Goal: Answer question/provide support: Share knowledge or assist other users

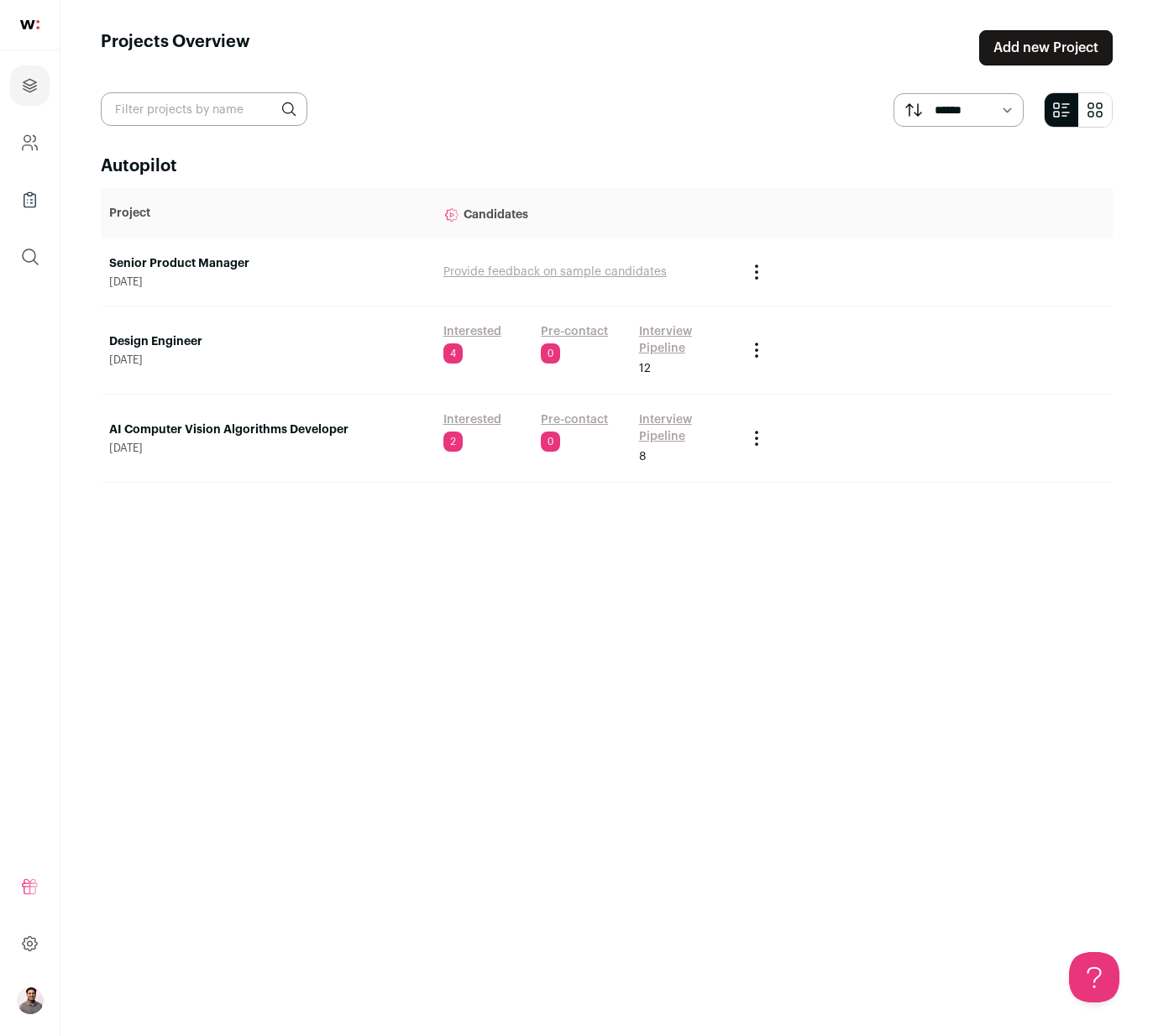
click at [560, 277] on link "Provide feedback on sample candidates" at bounding box center [555, 272] width 223 height 12
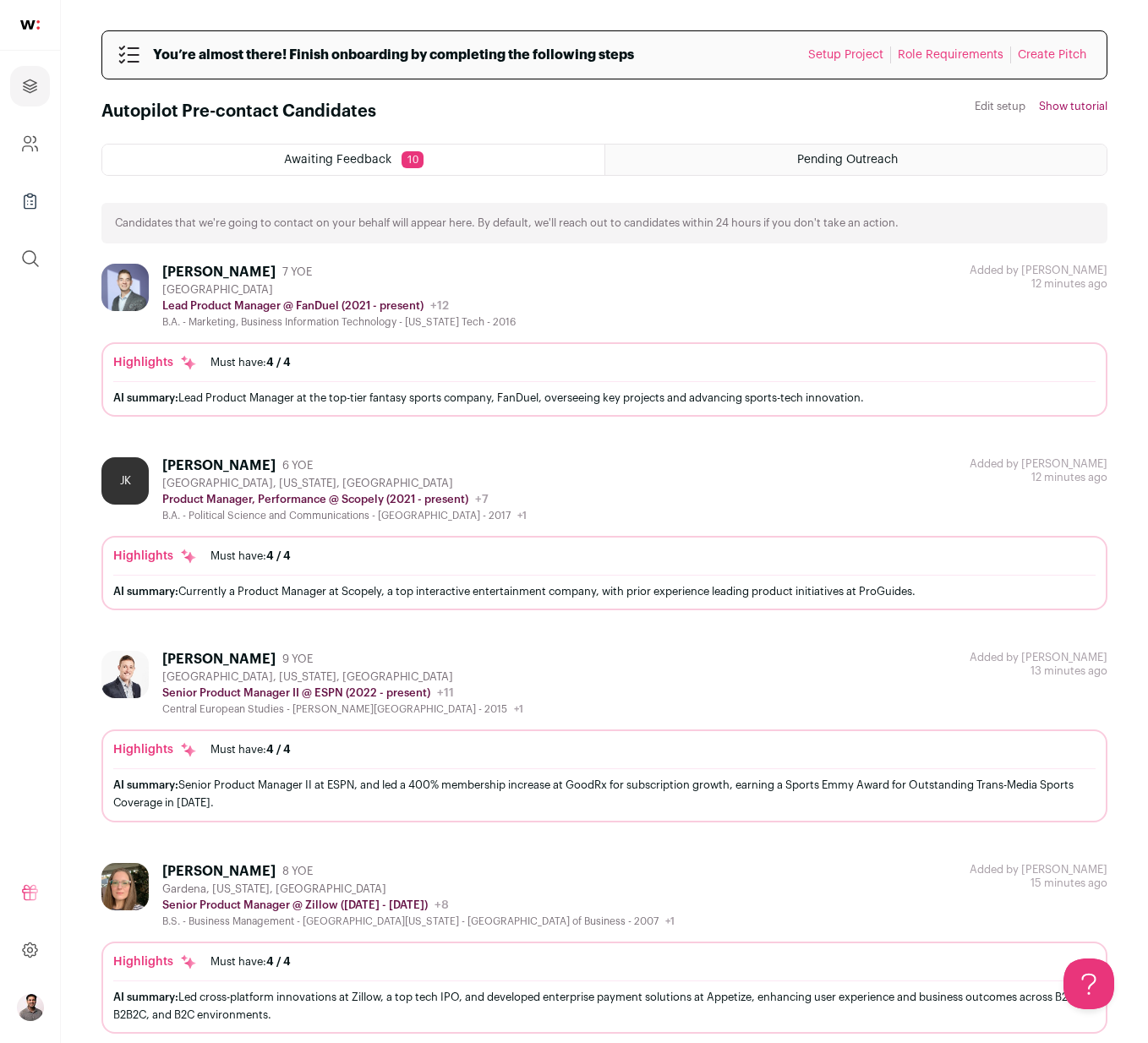
click at [539, 293] on div "Nick Delucia 7 YOE Los Angeles Metropolitan Area Lead Product Manager @ FanDuel…" at bounding box center [604, 296] width 1005 height 65
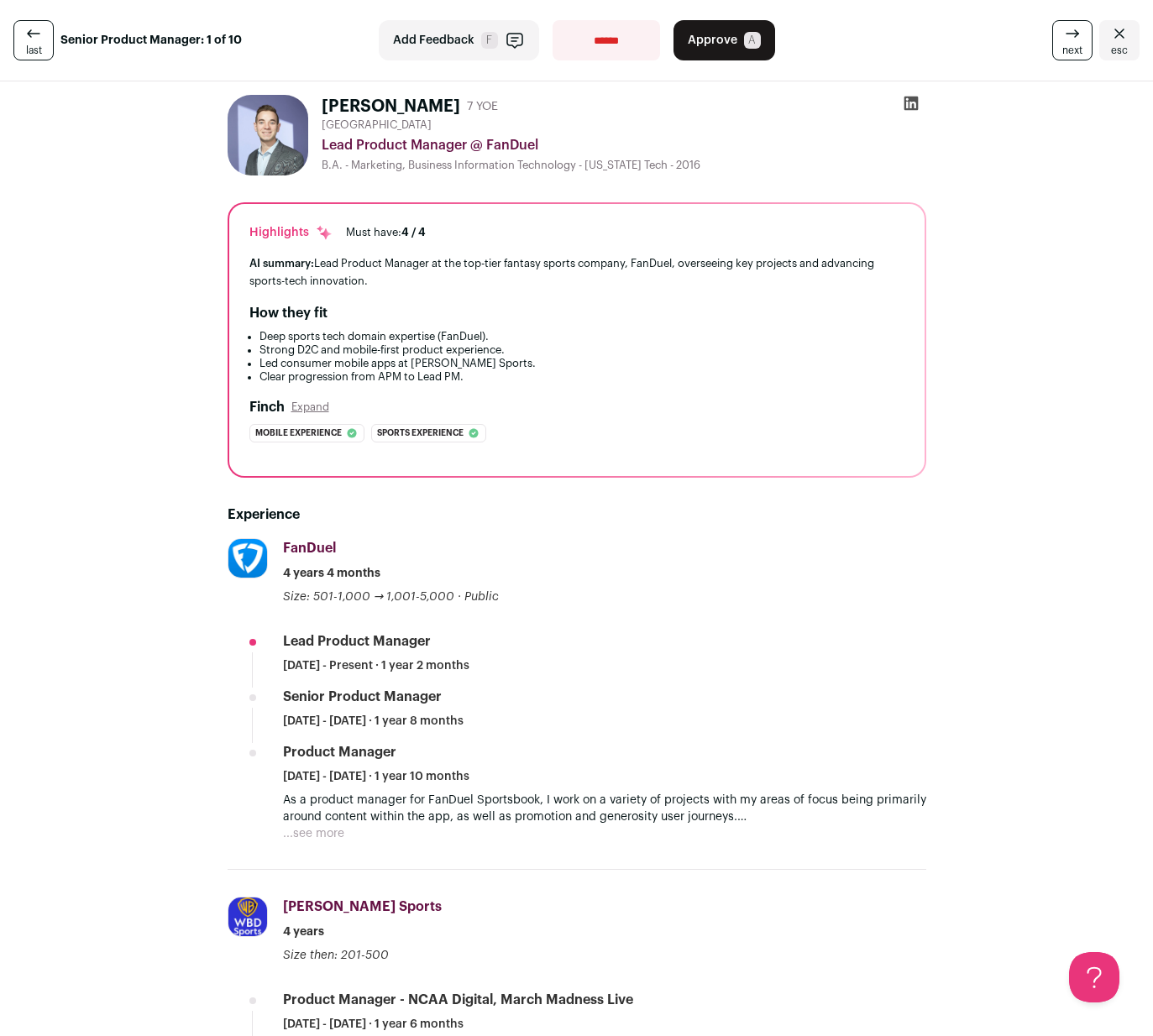
click at [721, 41] on span "Approve" at bounding box center [712, 40] width 49 height 16
click at [704, 53] on button "Approve A" at bounding box center [723, 41] width 102 height 41
click at [1064, 16] on div "Oops! You tried to perform an action that was not allowed. If you continue to e…" at bounding box center [576, 16] width 1153 height 0
click at [1062, 36] on icon at bounding box center [1072, 33] width 20 height 20
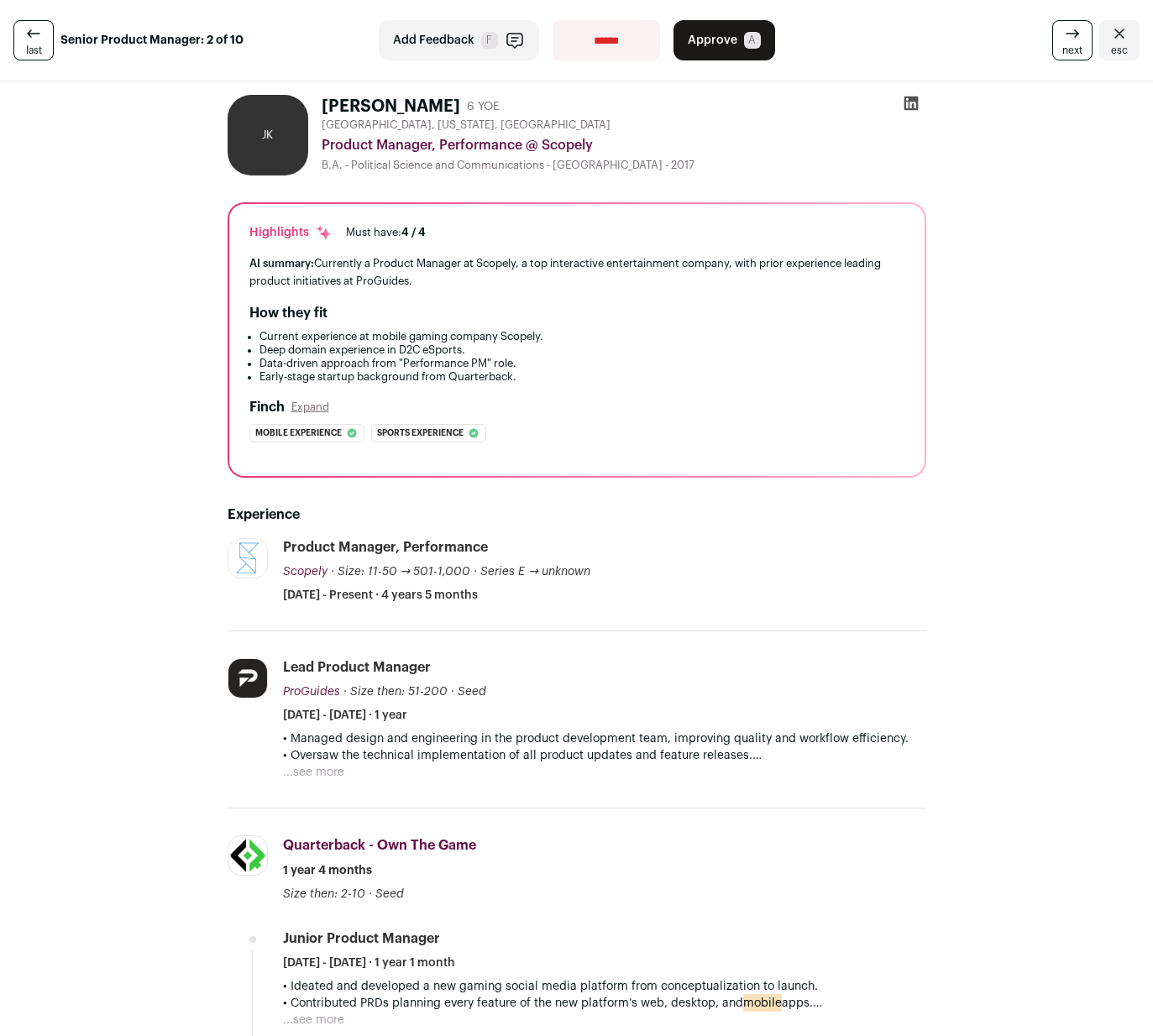
click at [1062, 41] on icon at bounding box center [1072, 33] width 20 height 20
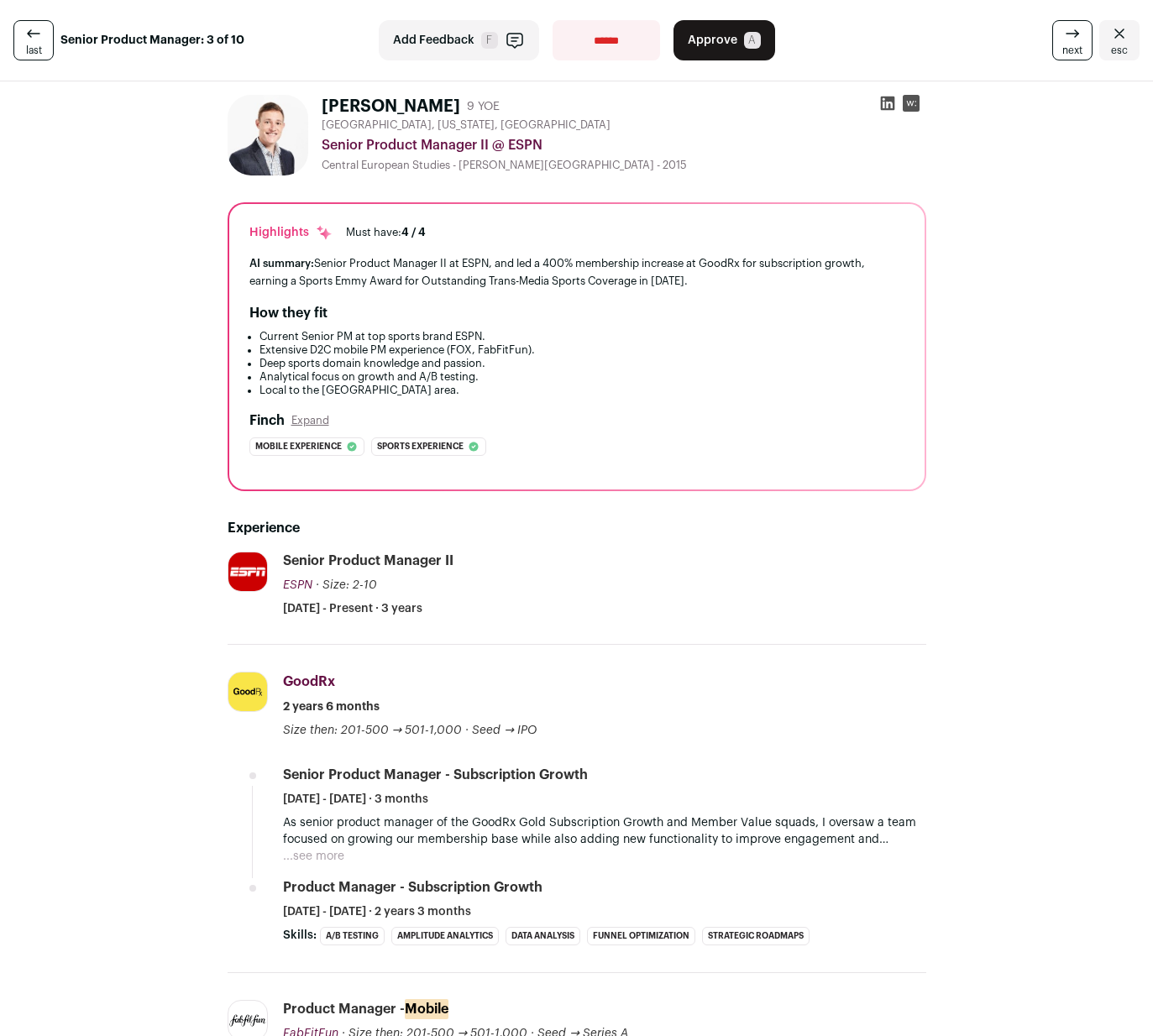
click at [744, 40] on span "A" at bounding box center [752, 40] width 16 height 16
click at [1110, 44] on span "esc" at bounding box center [1118, 50] width 16 height 14
click at [1110, 46] on span "esc" at bounding box center [1118, 50] width 16 height 14
click at [710, 58] on button "Approve A" at bounding box center [723, 41] width 102 height 41
click at [704, 49] on button "Approve A" at bounding box center [723, 41] width 102 height 41
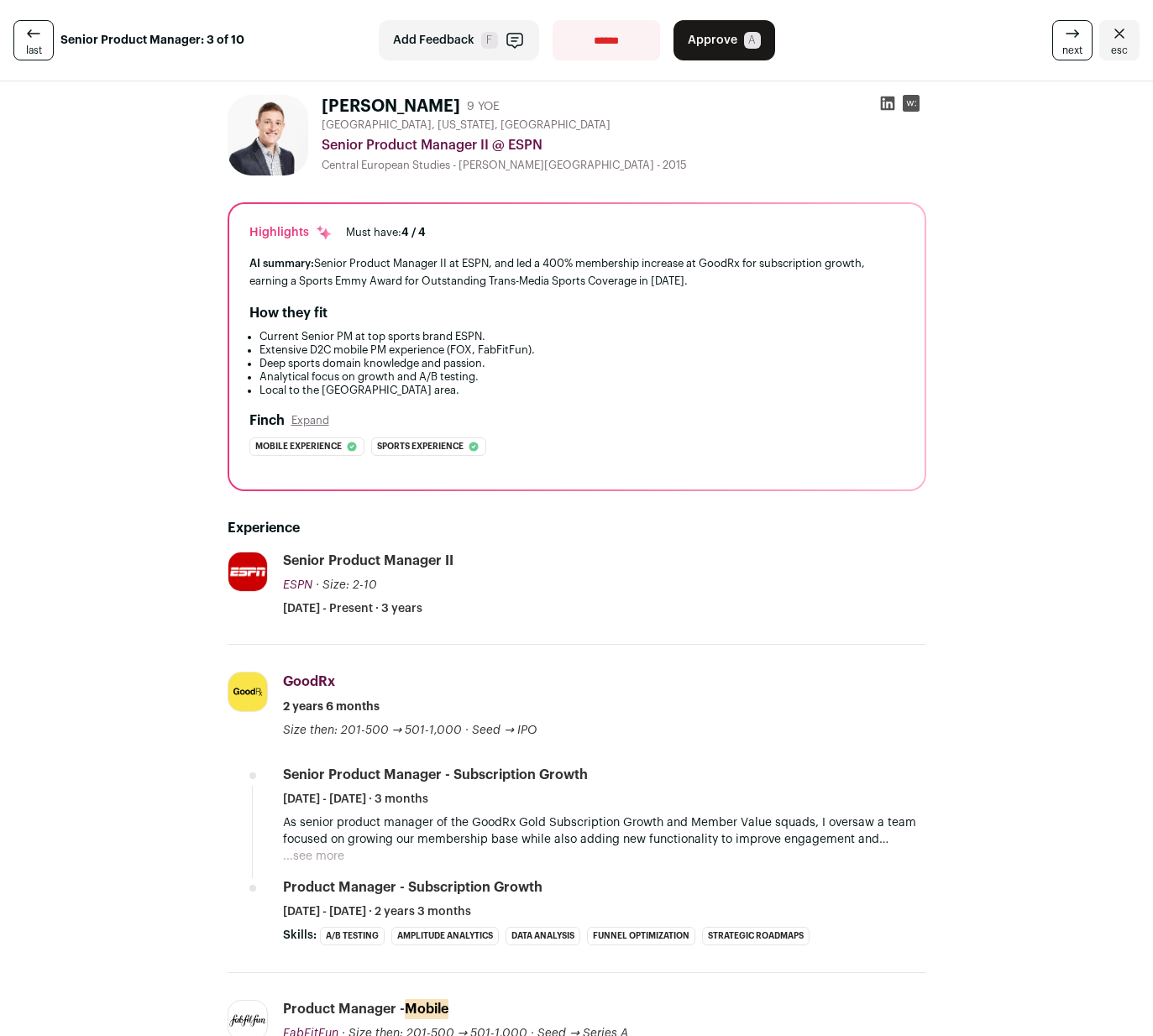
click at [1123, 41] on link "esc" at bounding box center [1119, 41] width 41 height 41
click at [1109, 30] on icon "Close" at bounding box center [1119, 33] width 20 height 20
click at [1109, 26] on icon "Close" at bounding box center [1119, 33] width 20 height 20
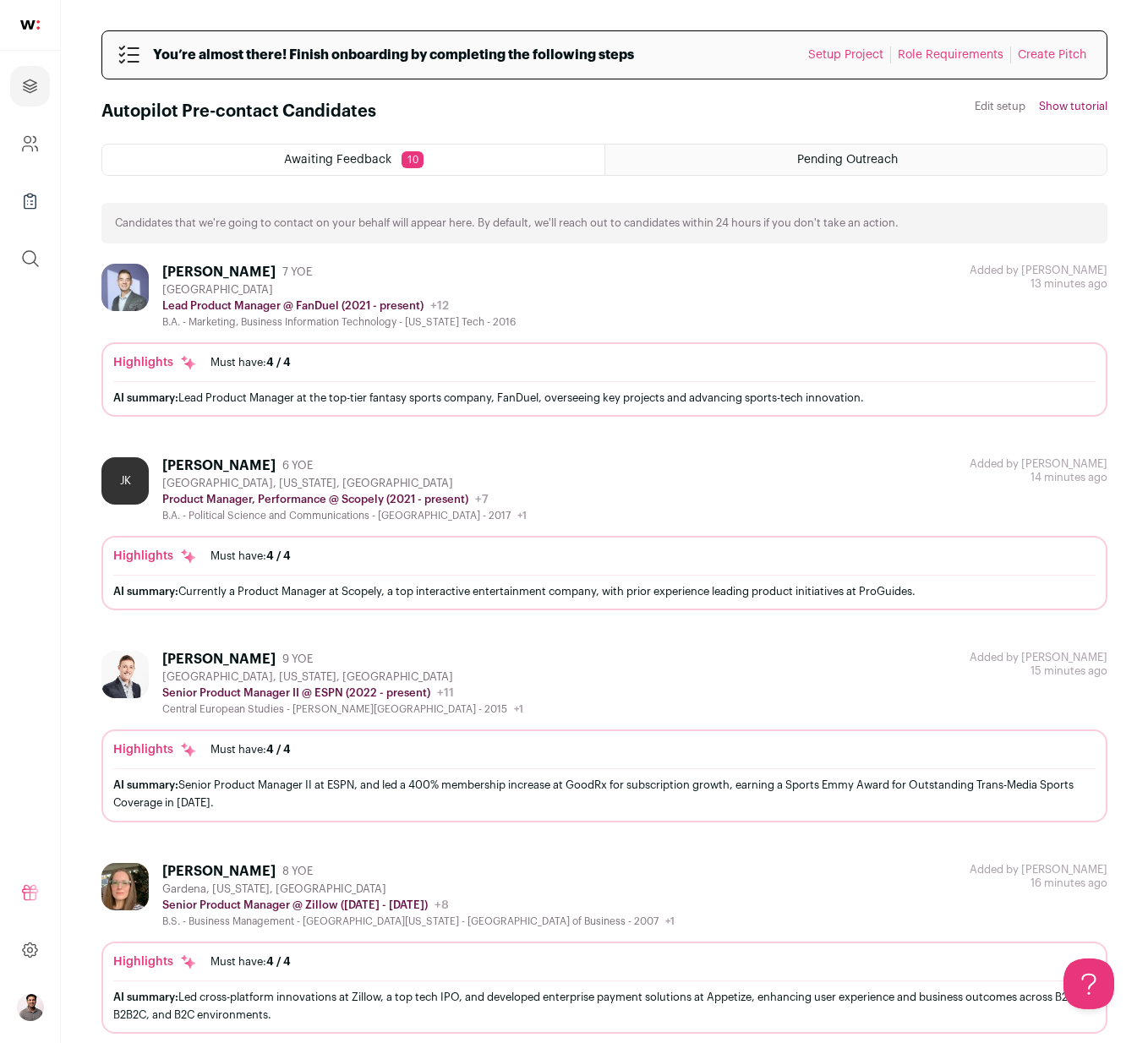
click at [513, 293] on div "[PERSON_NAME] 7 YOE [GEOGRAPHIC_DATA] Lead Product Manager @ FanDuel (2021 - pr…" at bounding box center [604, 296] width 1005 height 65
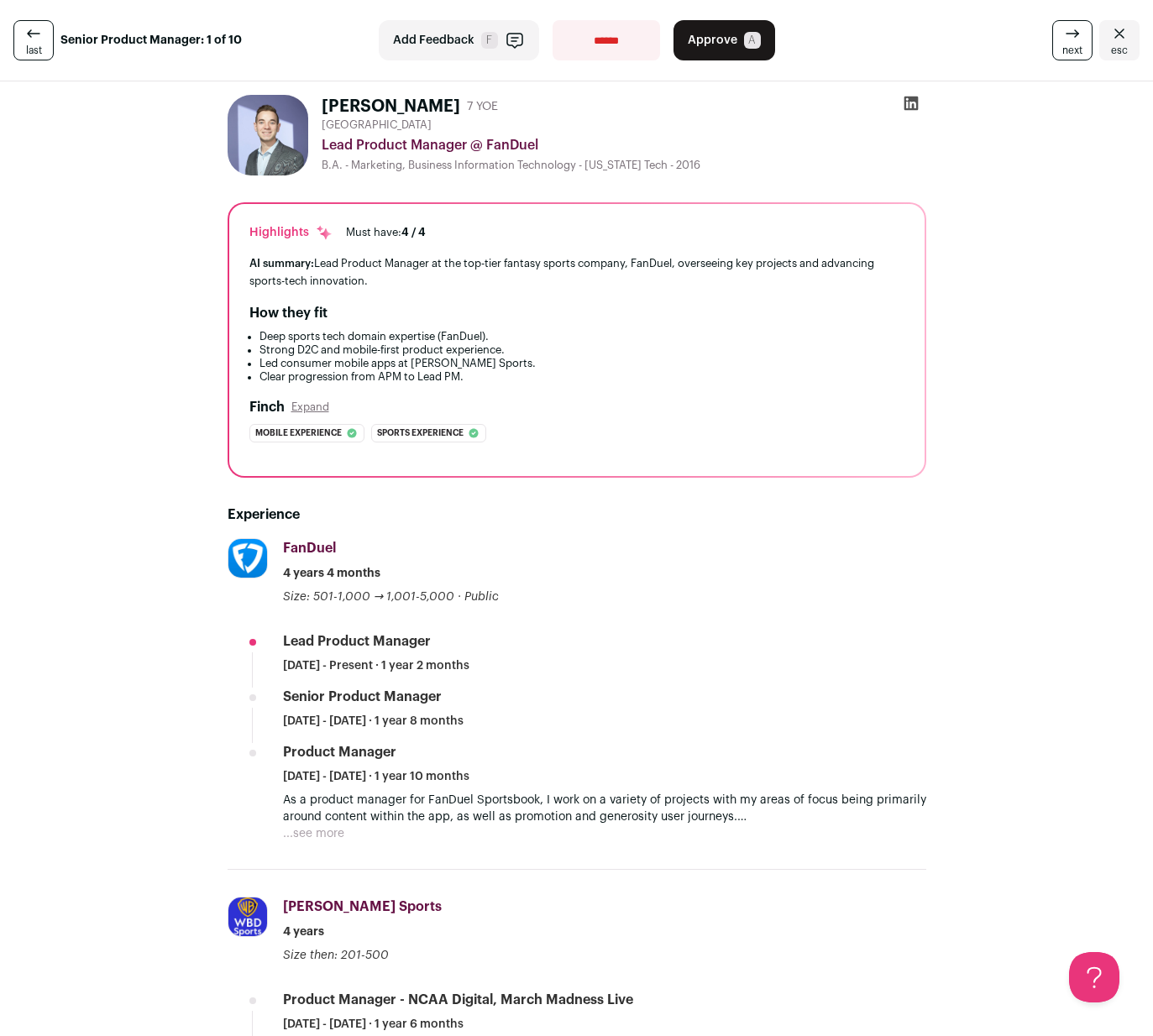
click at [713, 56] on button "Approve A" at bounding box center [723, 41] width 102 height 41
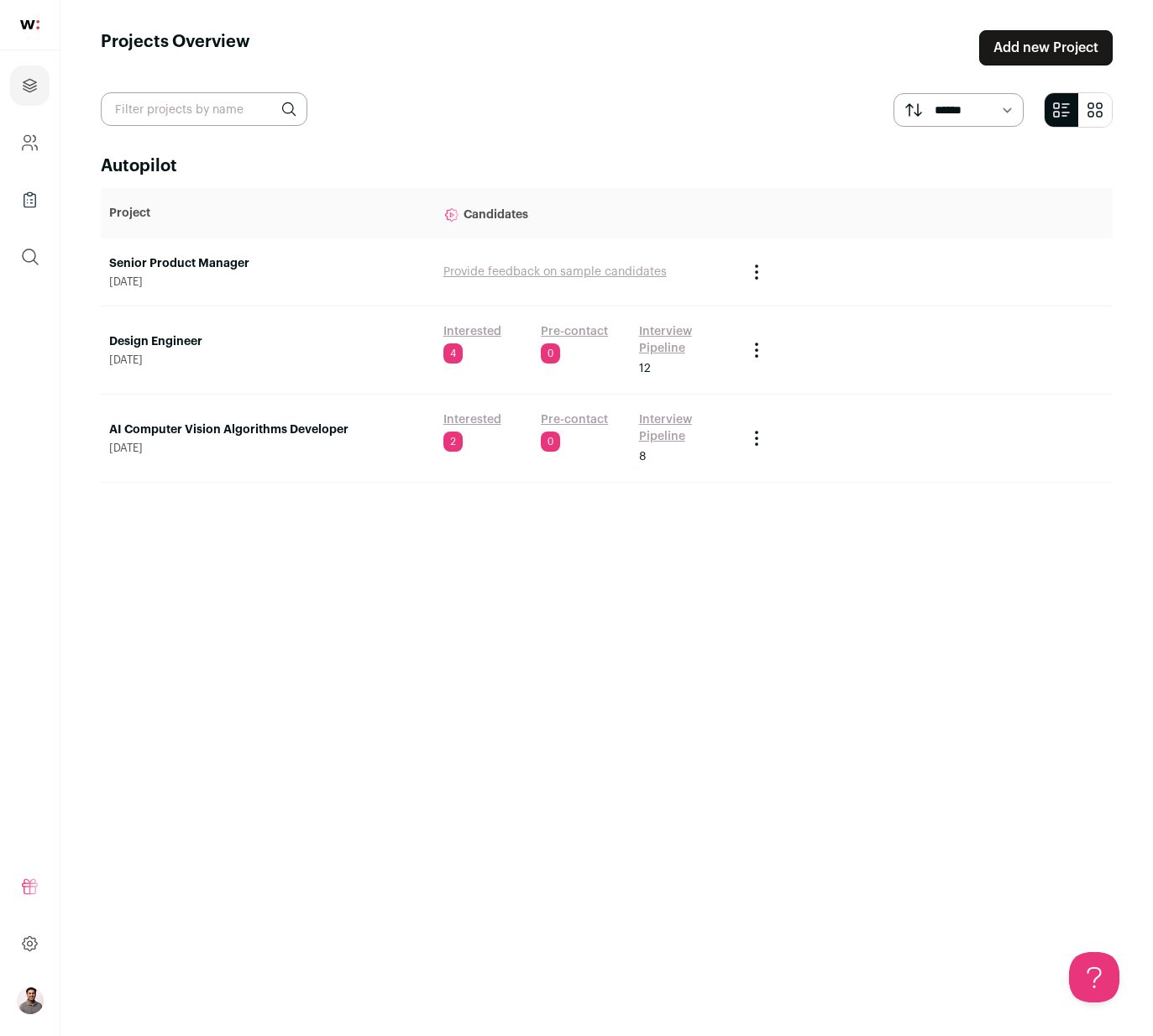
click at [646, 345] on link "Interview Pipeline" at bounding box center [685, 340] width 91 height 34
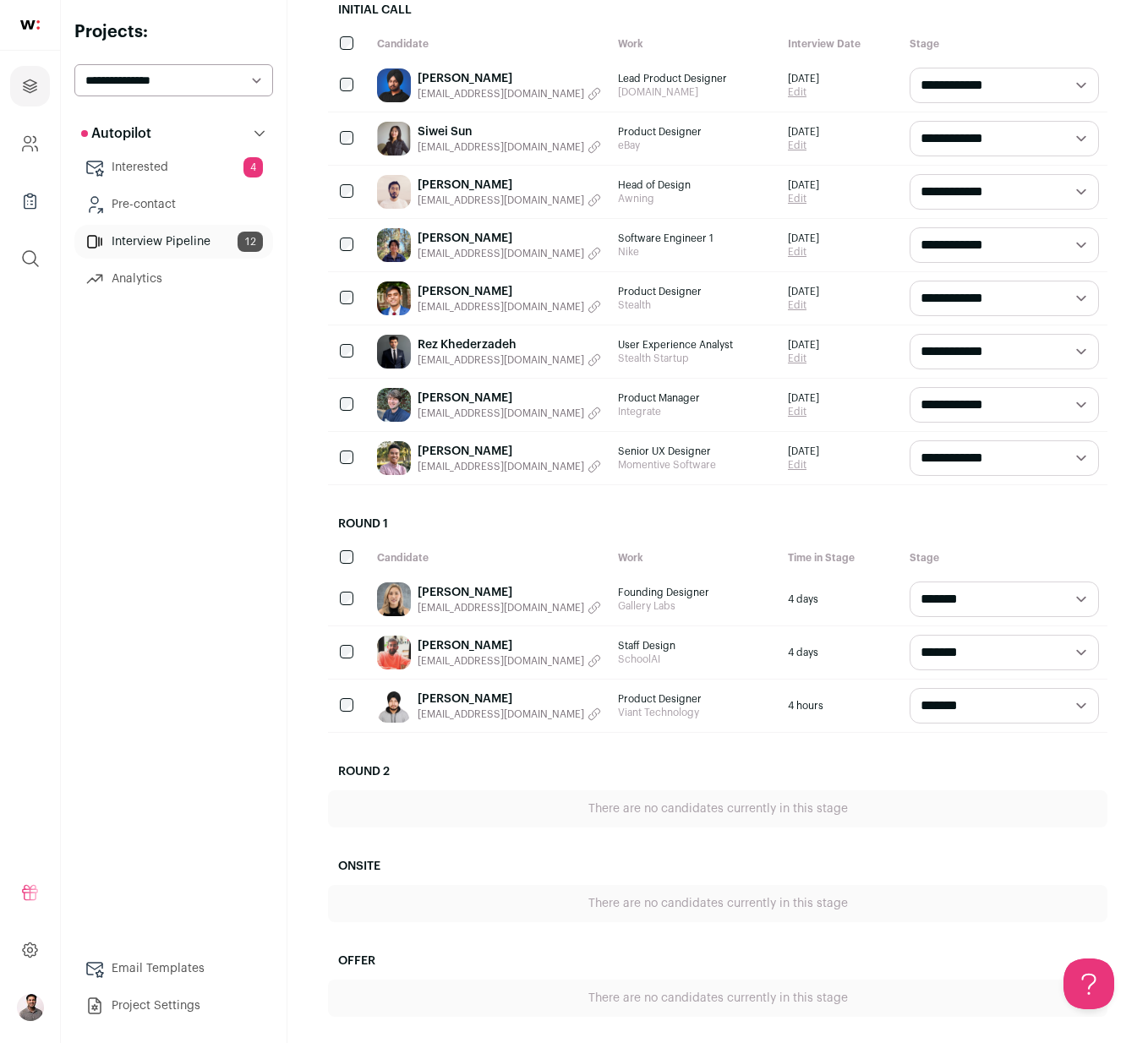
scroll to position [375, 0]
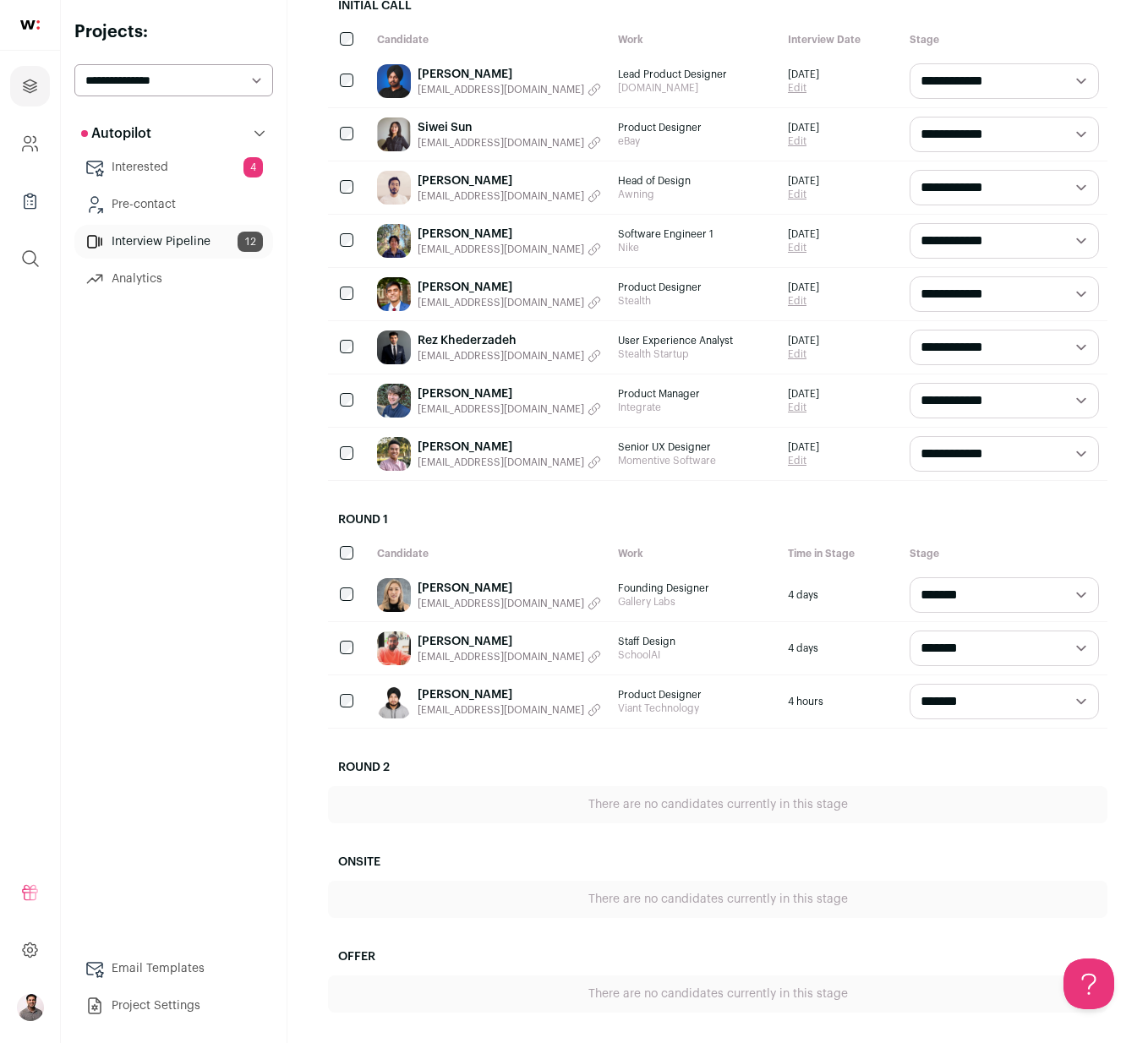
click at [990, 657] on select "**********" at bounding box center [1004, 648] width 189 height 35
select select "********"
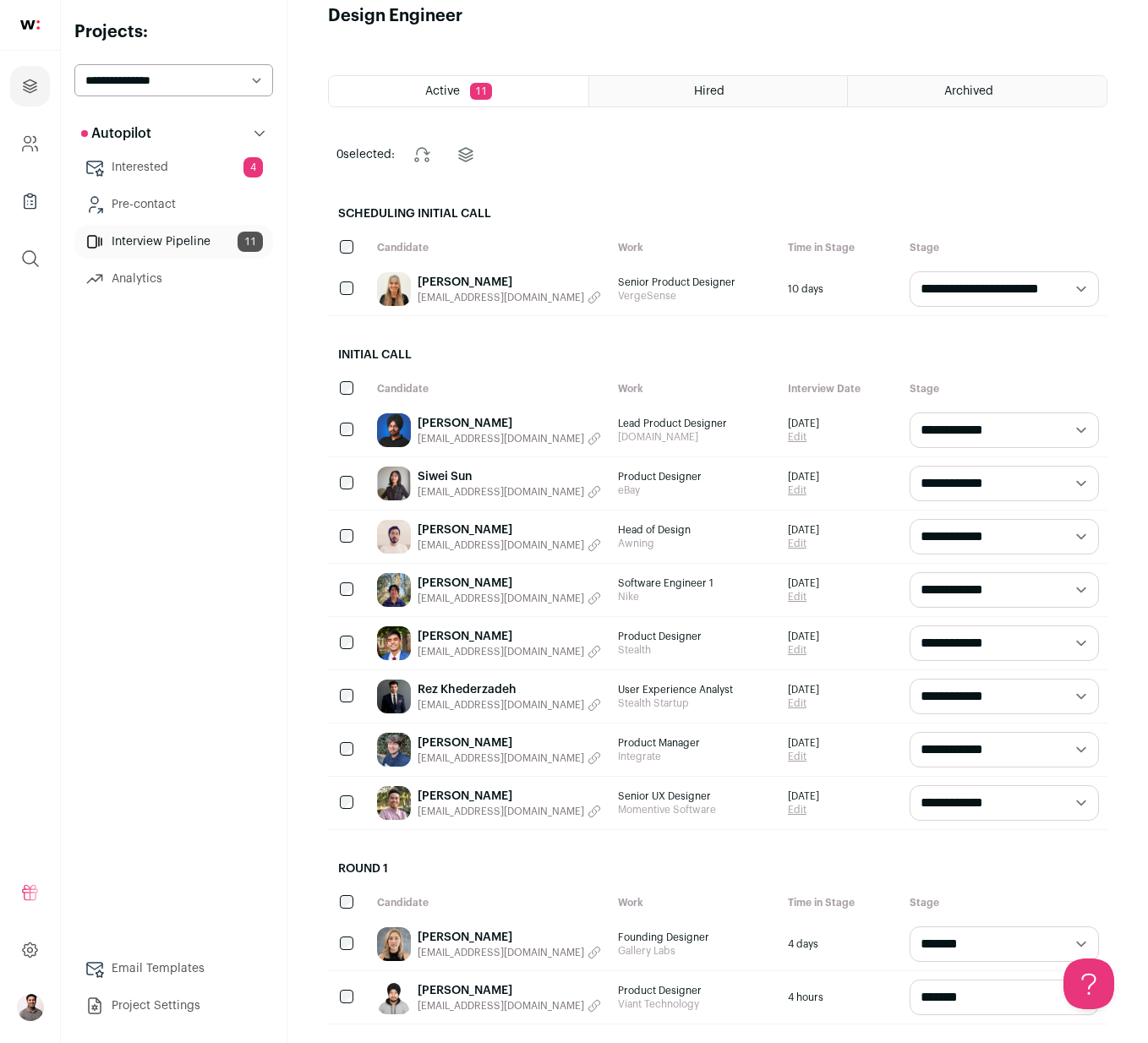
scroll to position [40, 0]
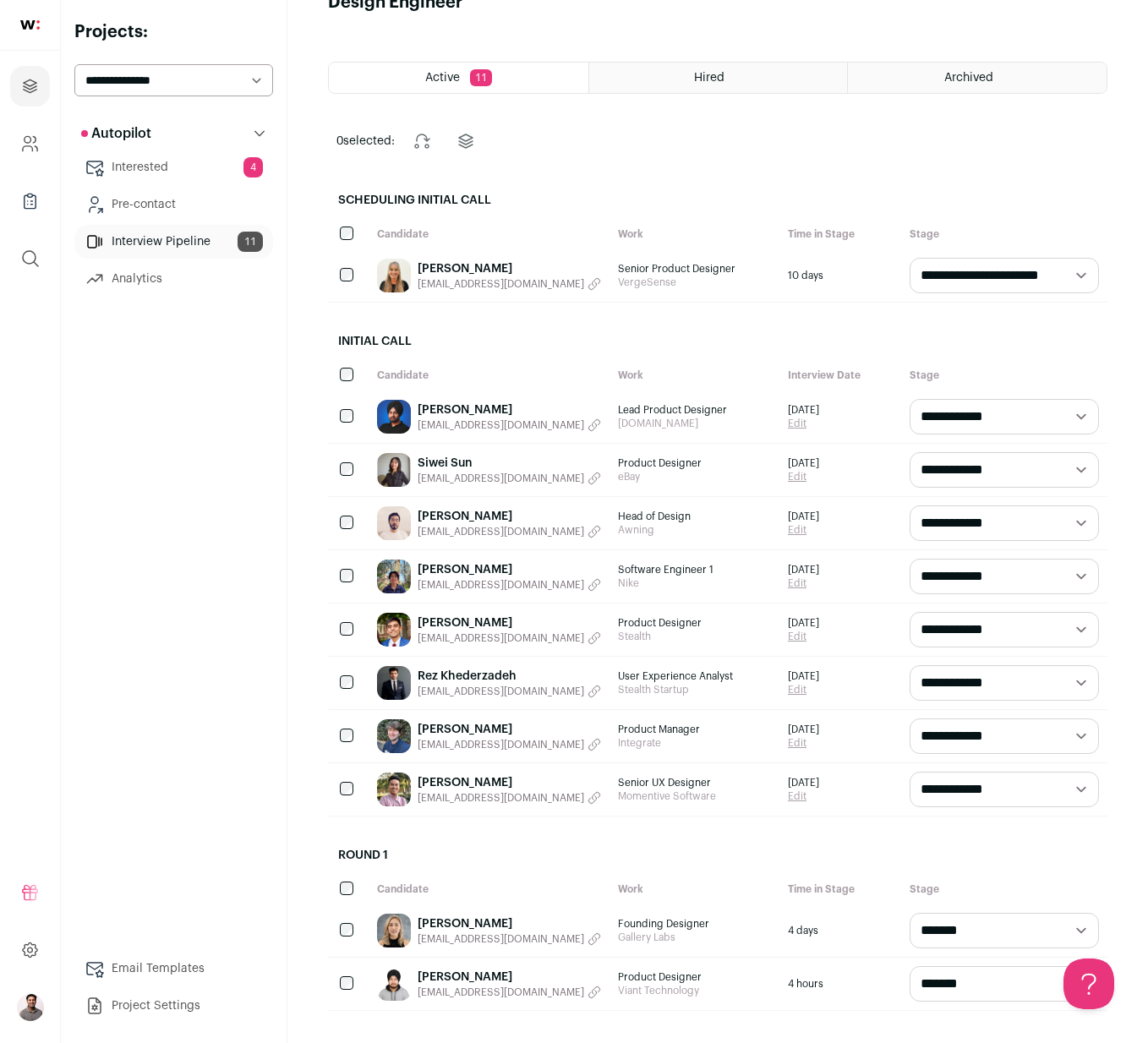
click at [457, 518] on link "Young Kim" at bounding box center [510, 516] width 184 height 17
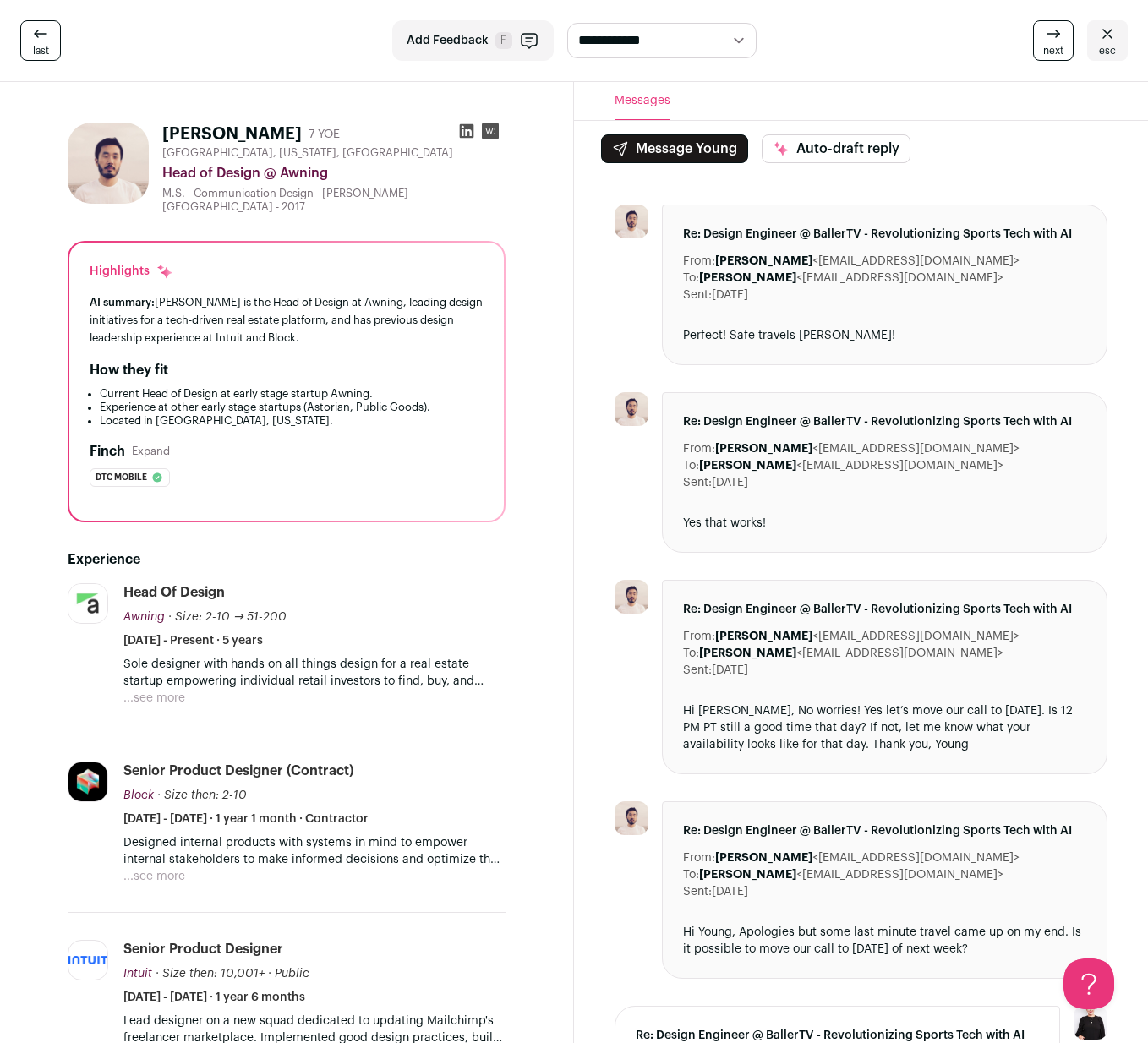
click at [498, 133] on rect at bounding box center [490, 131] width 17 height 17
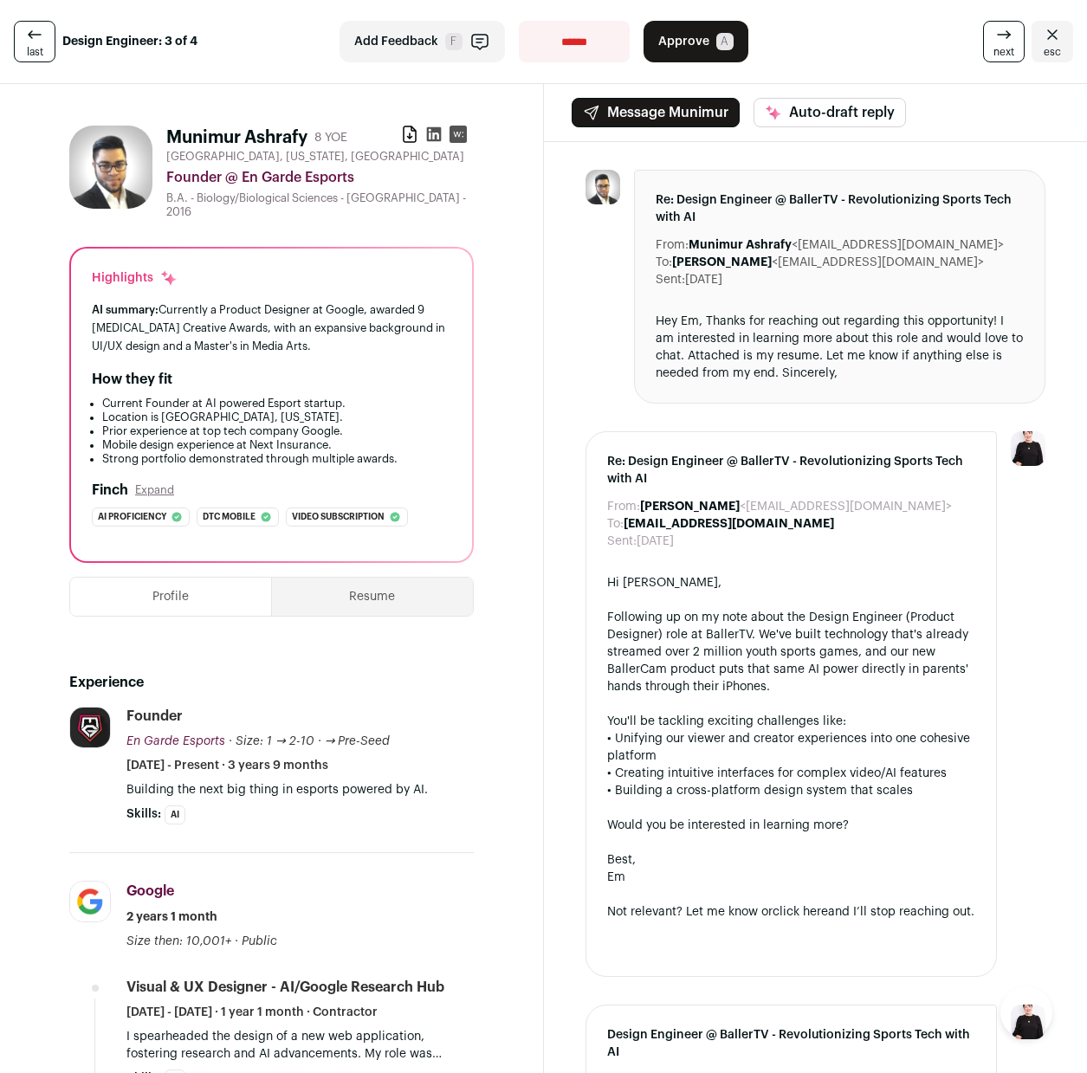
click at [16, 55] on link "last" at bounding box center [35, 42] width 42 height 42
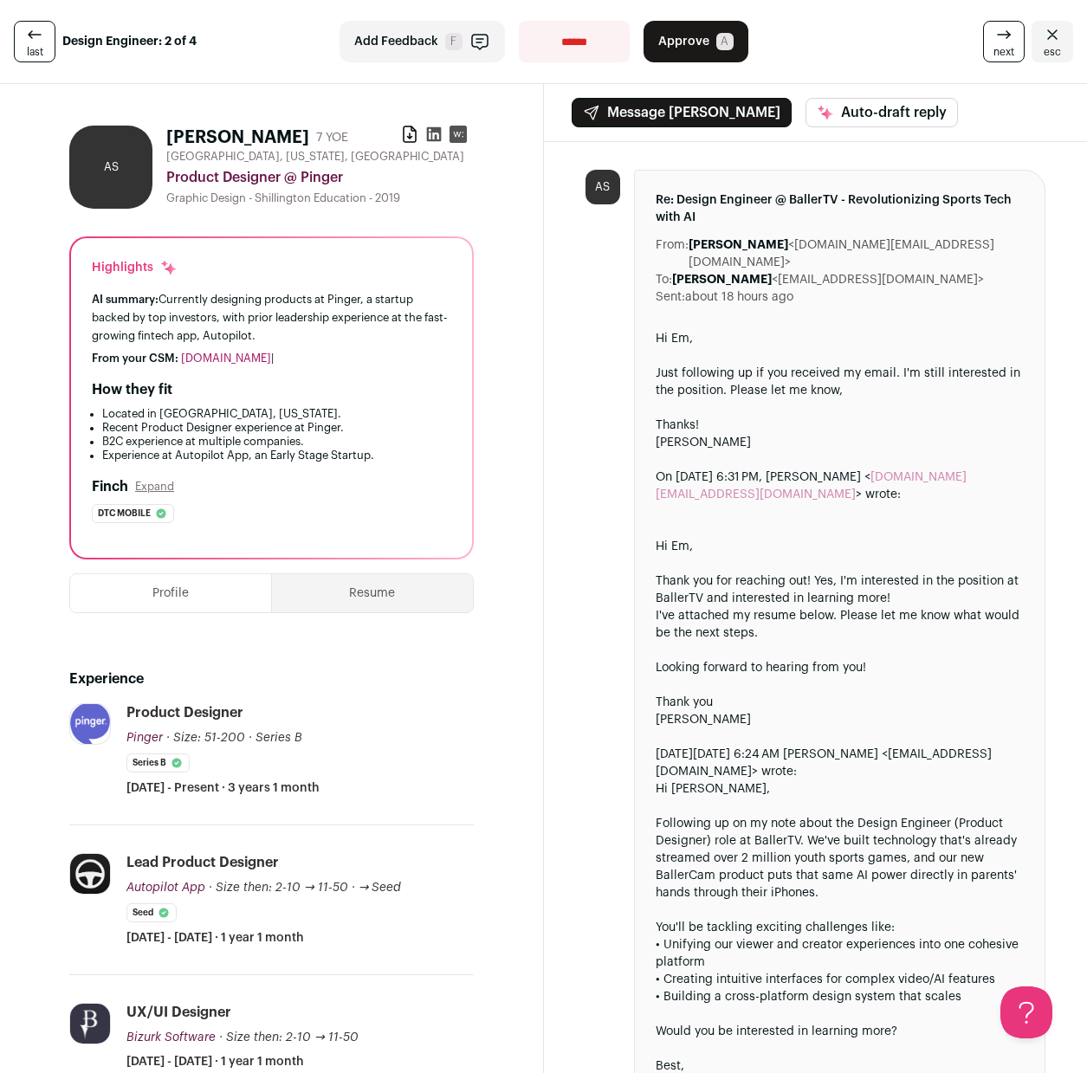
click at [16, 55] on link "last" at bounding box center [35, 42] width 42 height 42
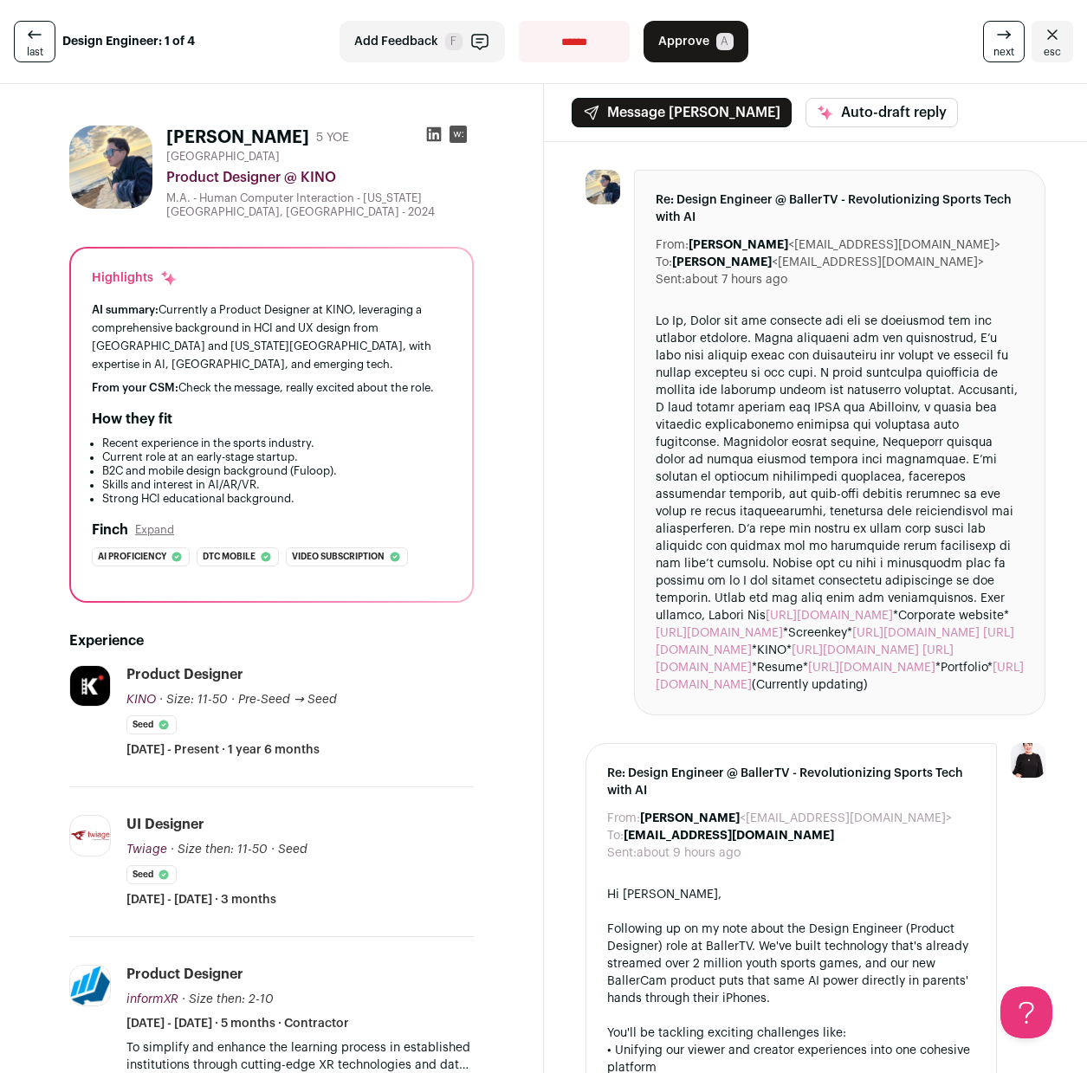
drag, startPoint x: 698, startPoint y: 48, endPoint x: 720, endPoint y: 415, distance: 366.9
click at [993, 39] on icon at bounding box center [1003, 34] width 21 height 21
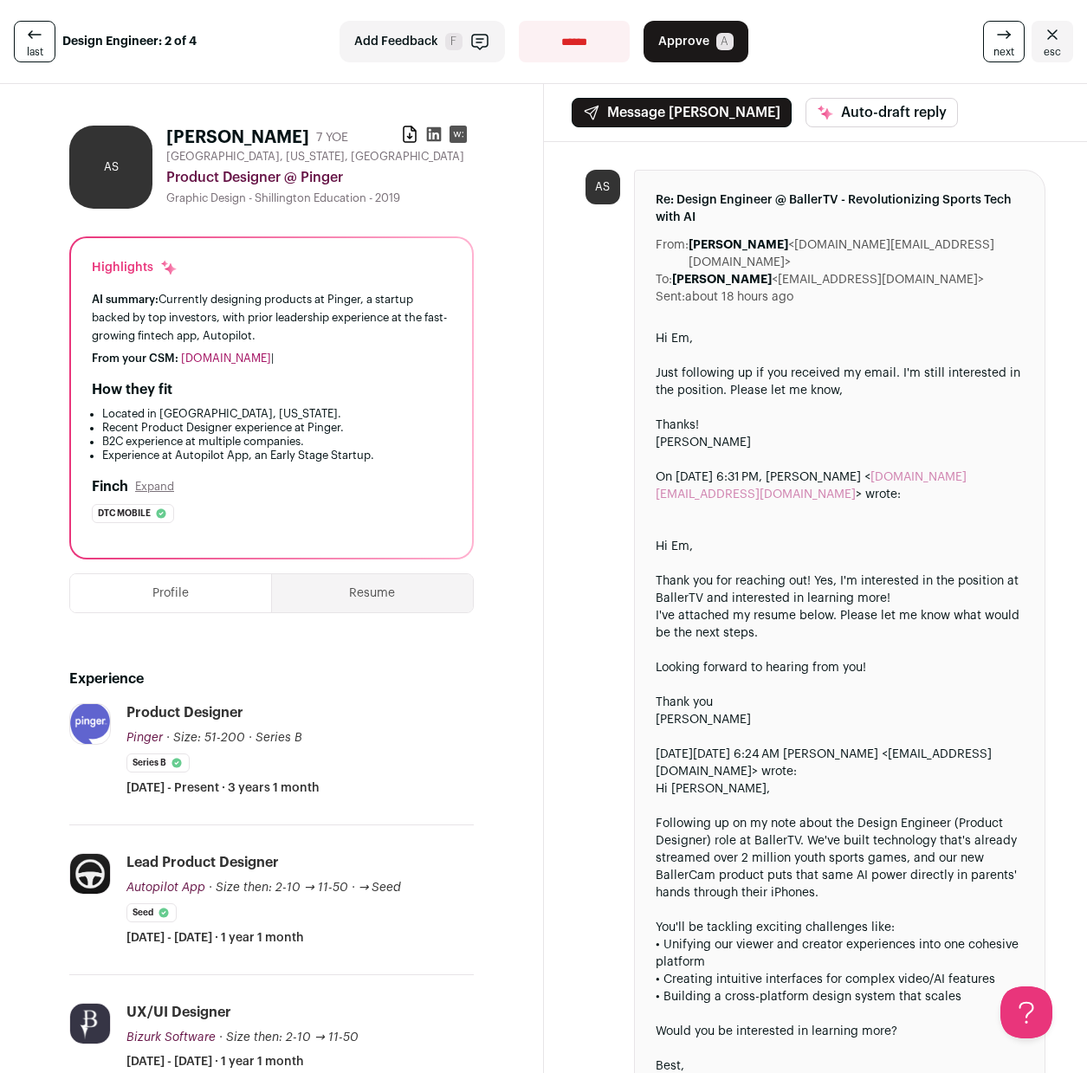
click at [435, 138] on icon at bounding box center [433, 134] width 17 height 17
click at [541, 48] on select "**********" at bounding box center [574, 42] width 111 height 42
select select "**********"
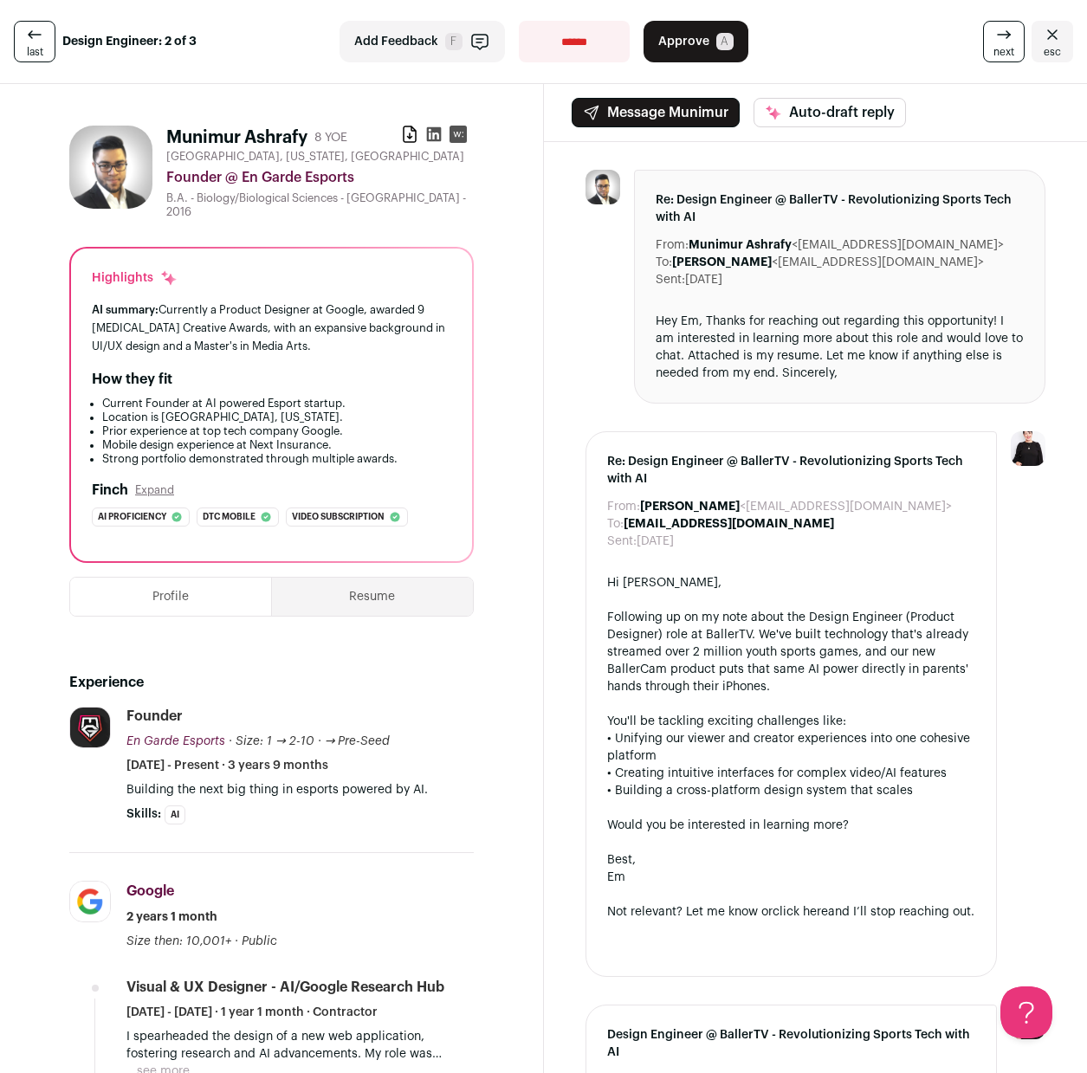
click at [983, 42] on link "next" at bounding box center [1004, 42] width 42 height 42
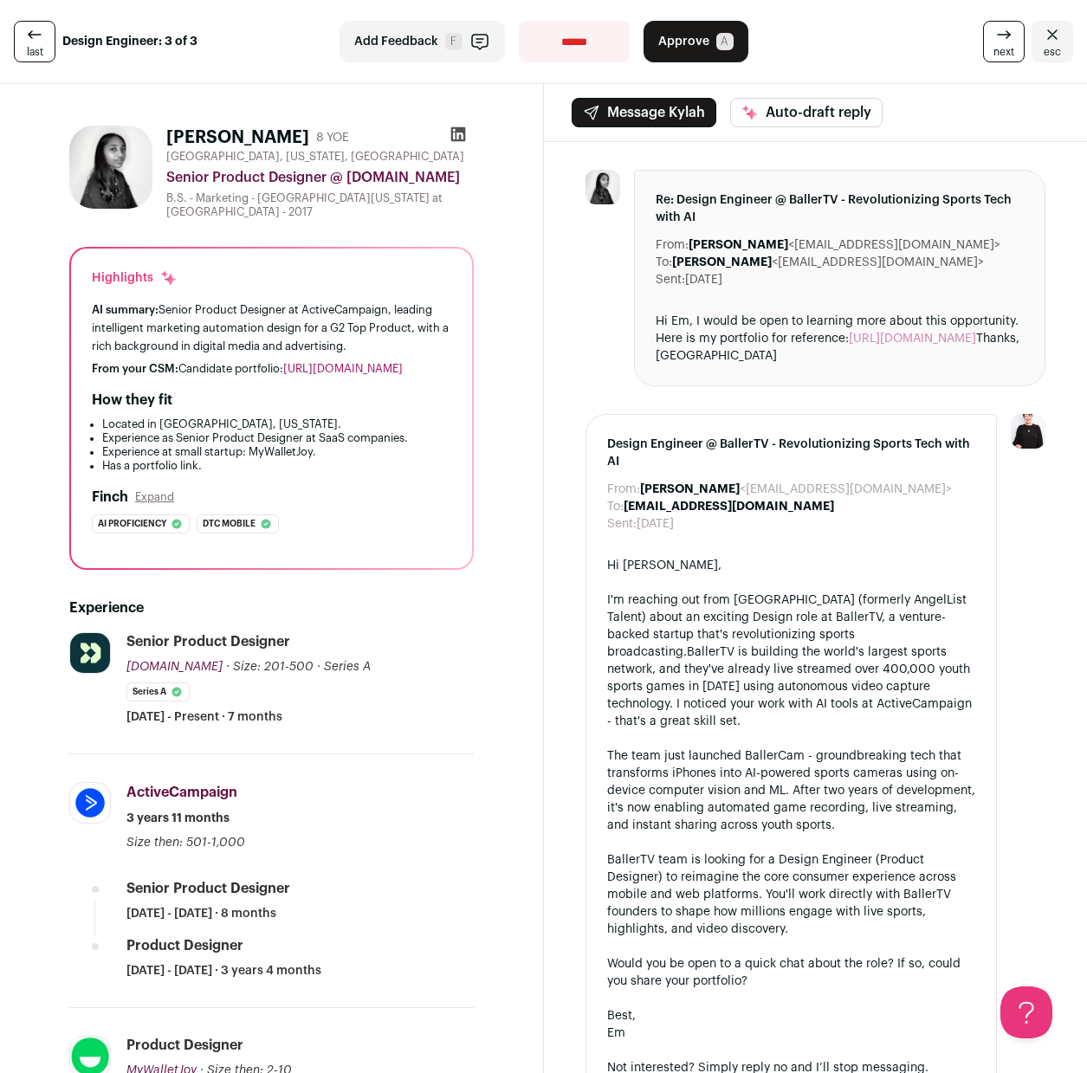
click at [848, 345] on link "[URL][DOMAIN_NAME]" at bounding box center [911, 338] width 127 height 12
click at [544, 46] on select "**********" at bounding box center [574, 42] width 111 height 42
select select "**********"
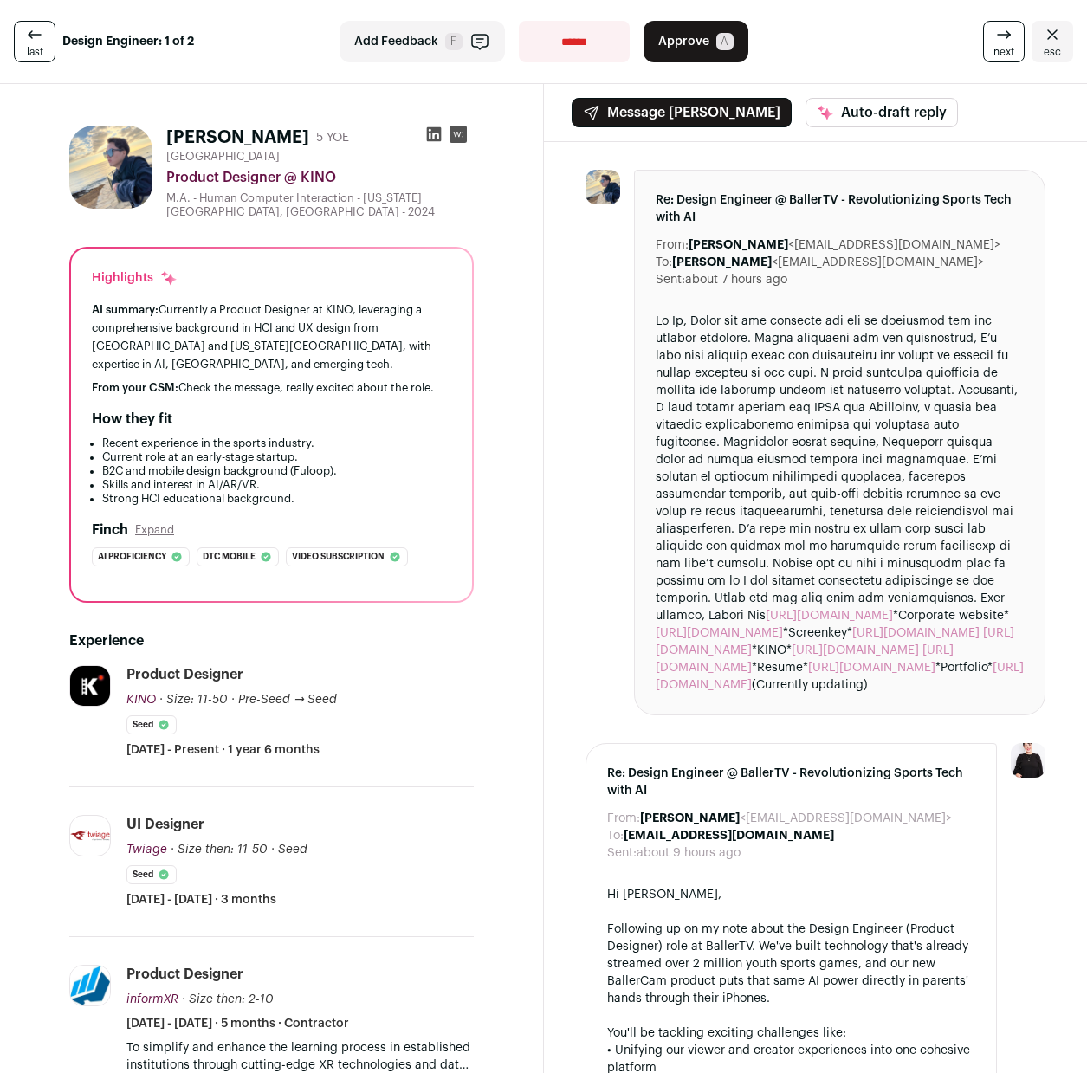
click at [993, 47] on span "next" at bounding box center [1003, 52] width 21 height 14
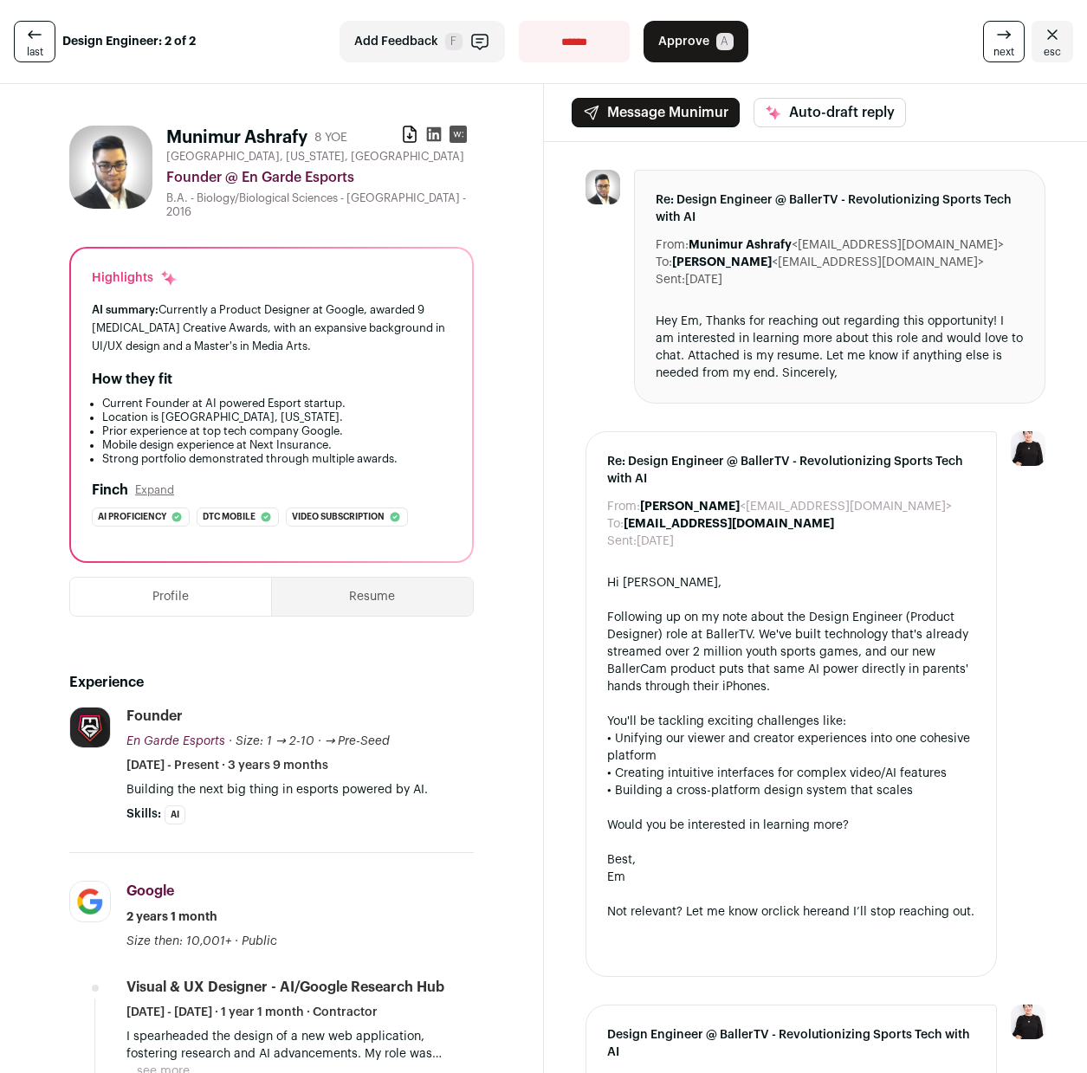
click at [993, 47] on span "next" at bounding box center [1003, 52] width 21 height 14
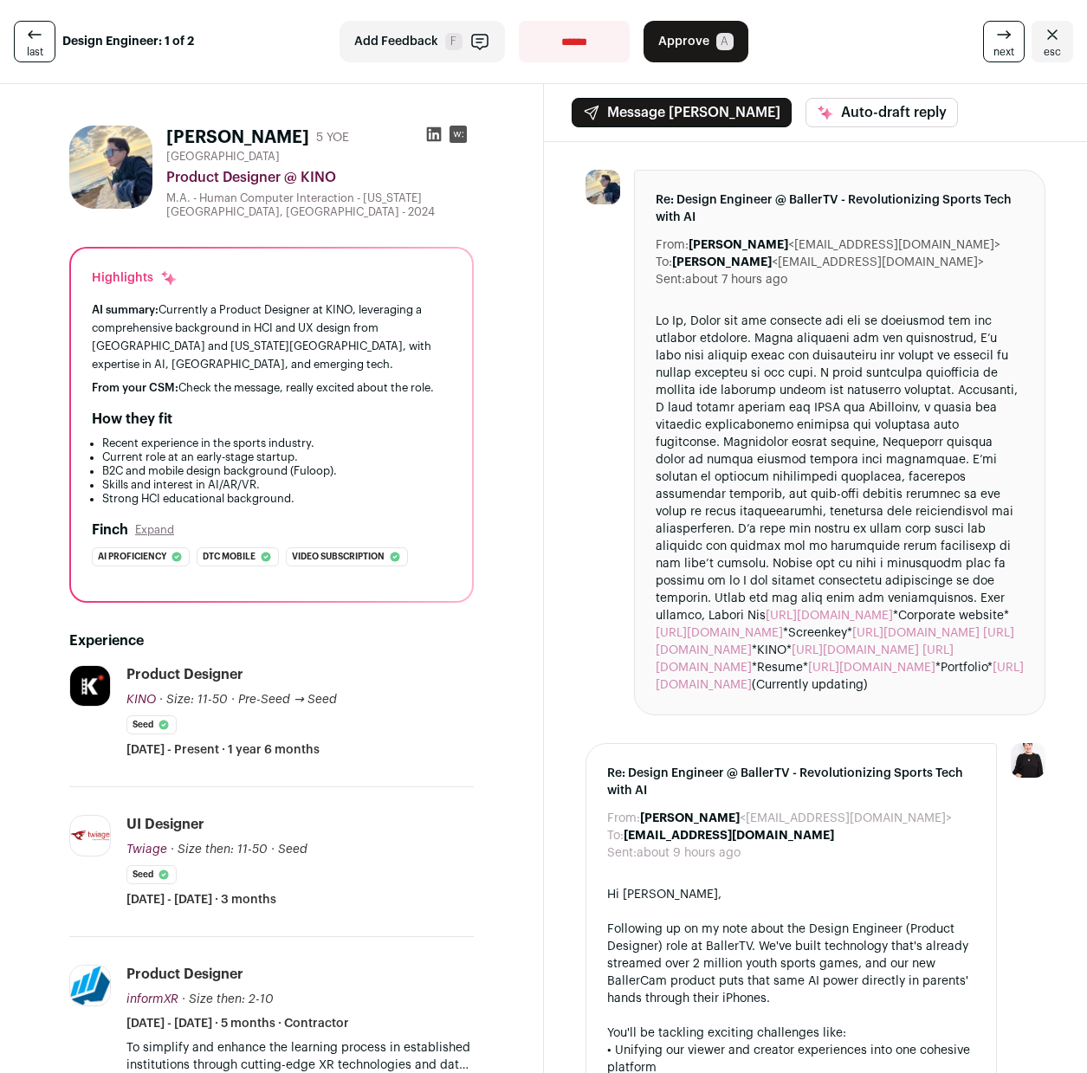
click at [993, 47] on span "next" at bounding box center [1003, 52] width 21 height 14
